Goal: Information Seeking & Learning: Understand process/instructions

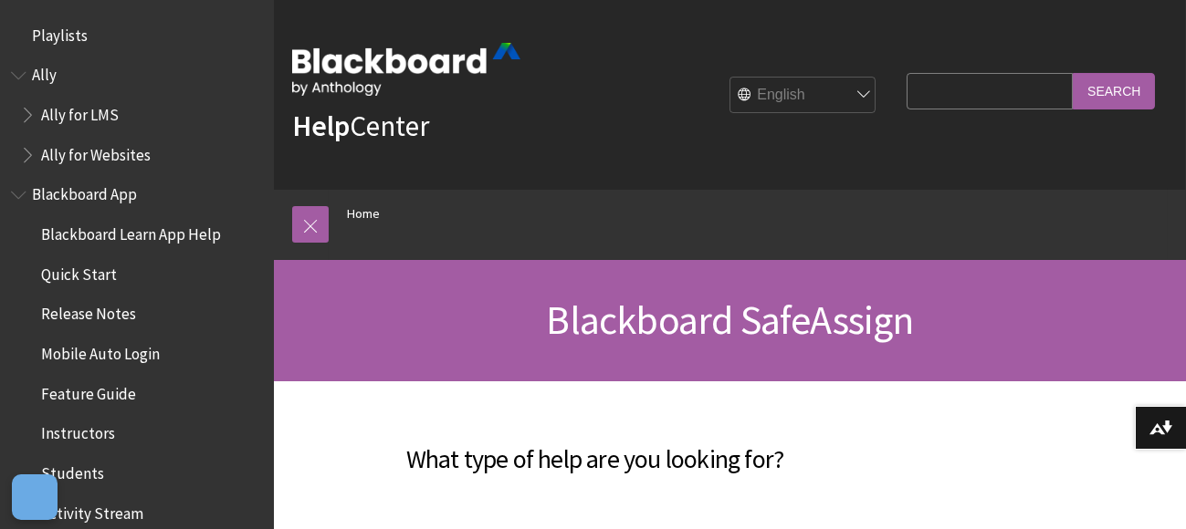
scroll to position [2008, 0]
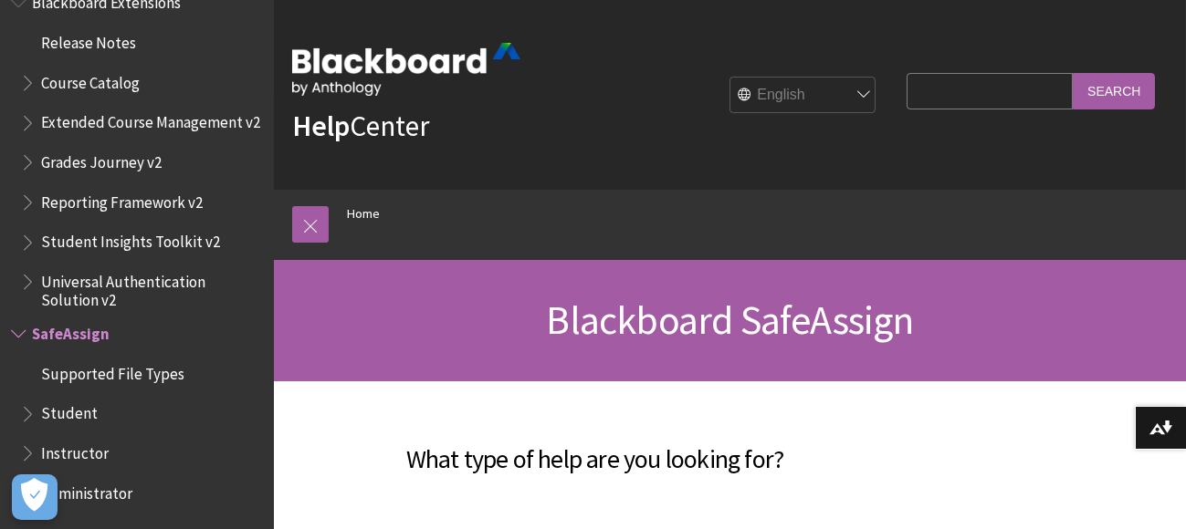
click at [73, 419] on span "Student" at bounding box center [69, 411] width 57 height 25
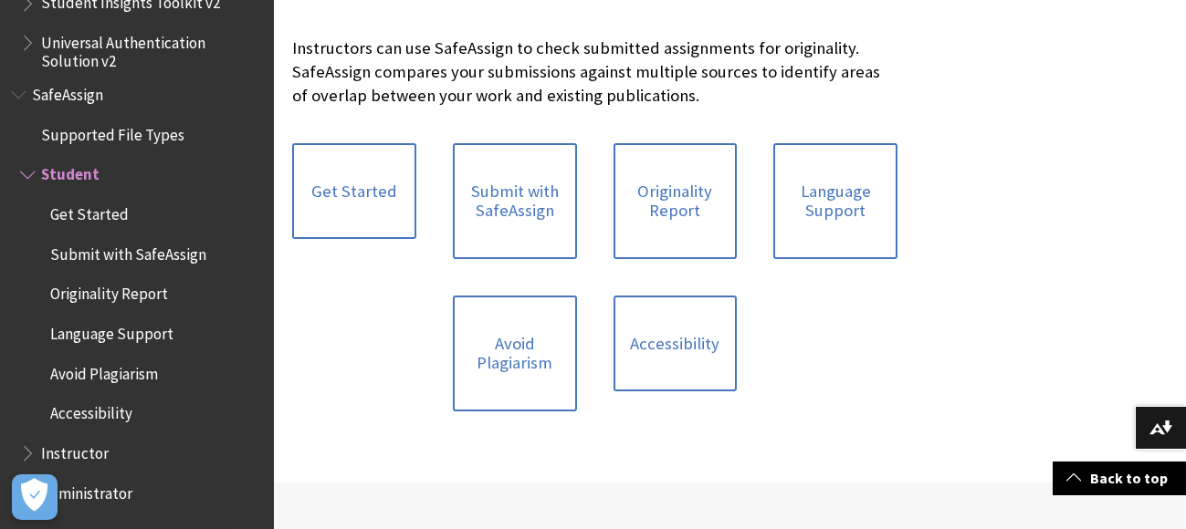
scroll to position [395, 0]
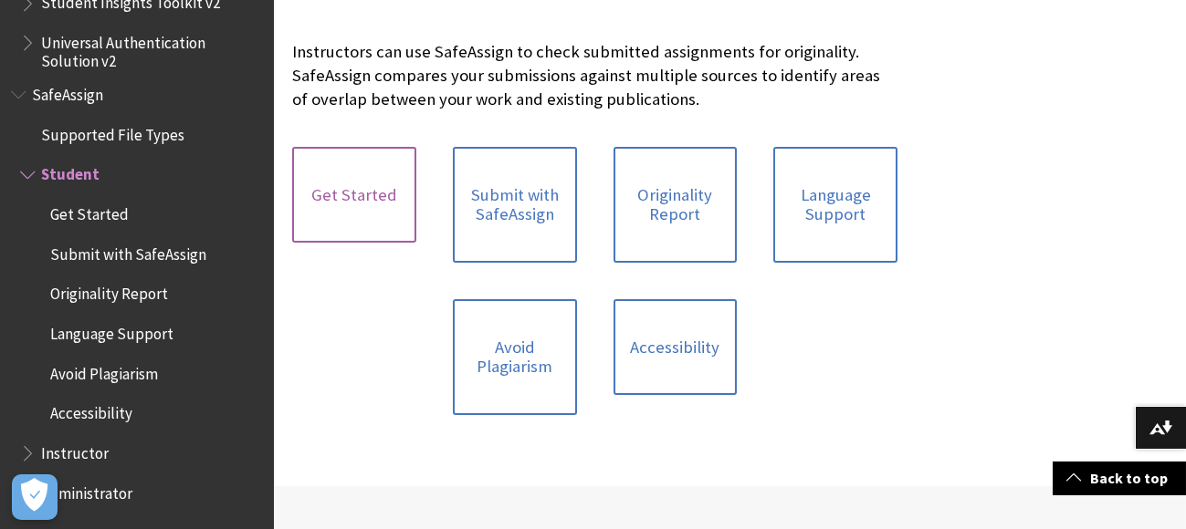
click at [388, 207] on link "Get Started" at bounding box center [354, 195] width 124 height 97
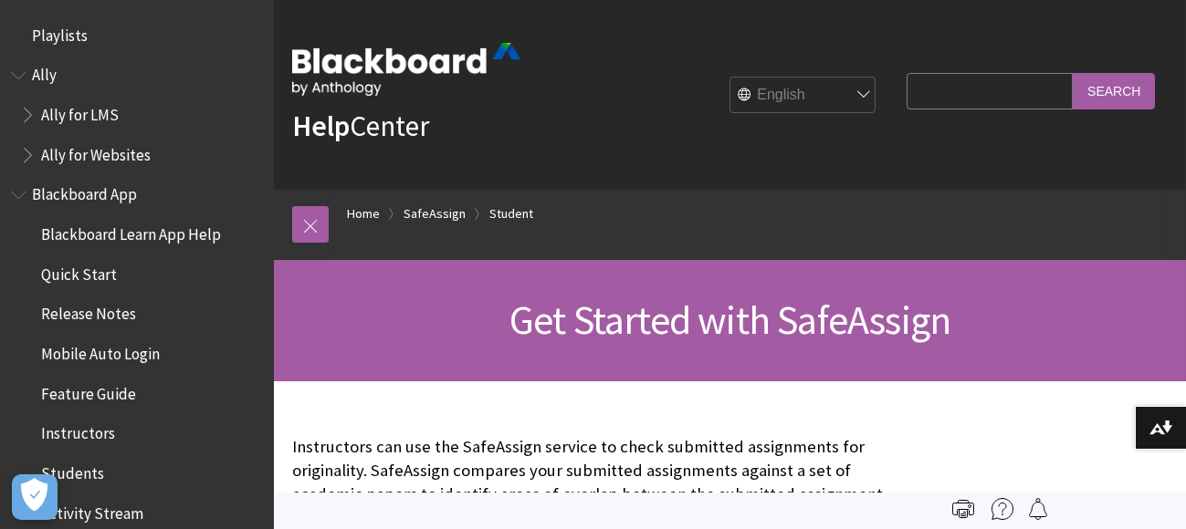
scroll to position [2248, 0]
